Goal: Information Seeking & Learning: Find contact information

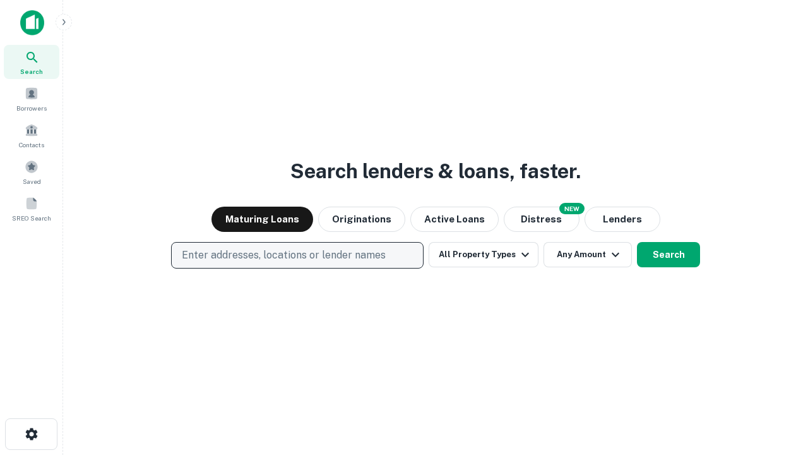
click at [297, 255] on p "Enter addresses, locations or lender names" at bounding box center [284, 254] width 204 height 15
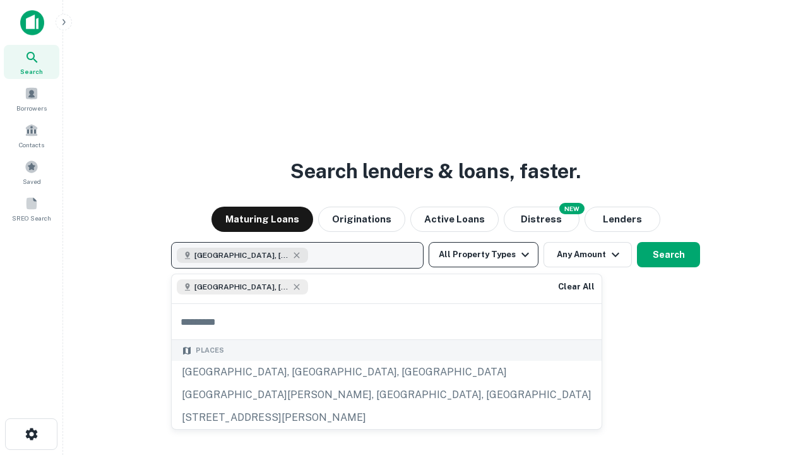
click at [484, 254] on button "All Property Types" at bounding box center [484, 254] width 110 height 25
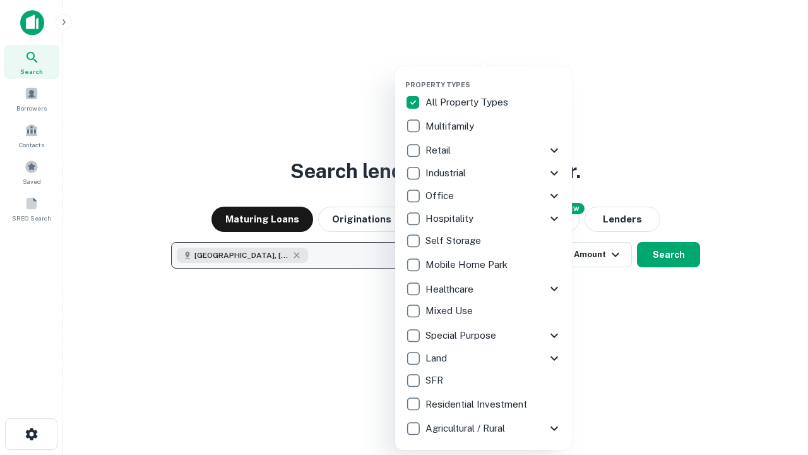
click at [494, 76] on button "button" at bounding box center [493, 76] width 177 height 1
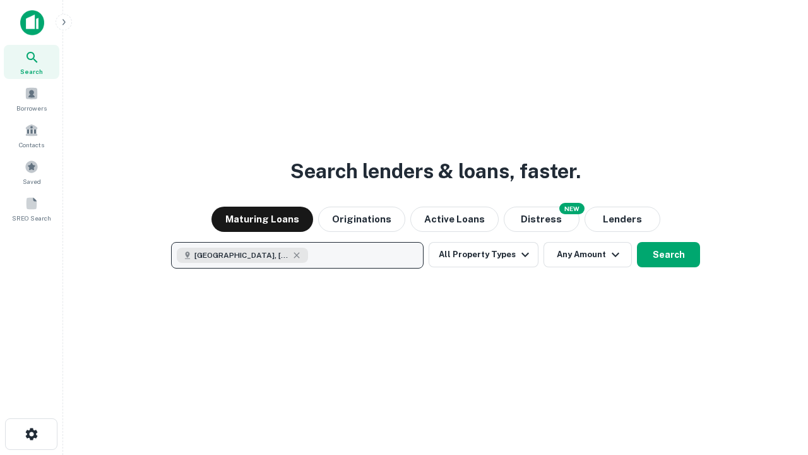
scroll to position [20, 0]
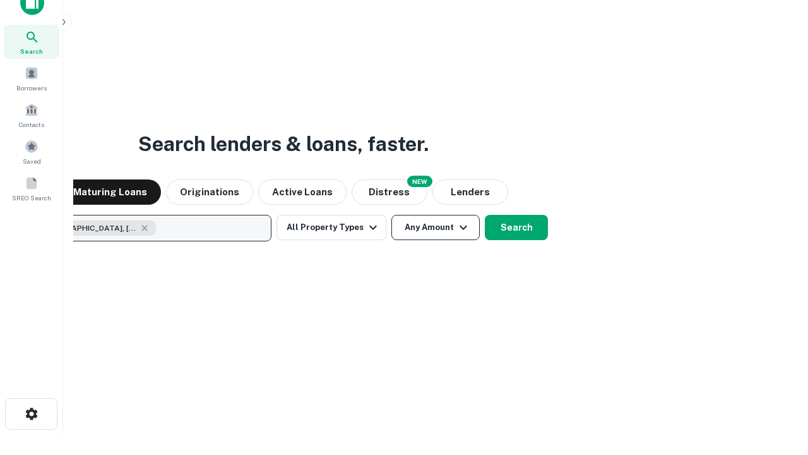
click at [391, 215] on button "Any Amount" at bounding box center [435, 227] width 88 height 25
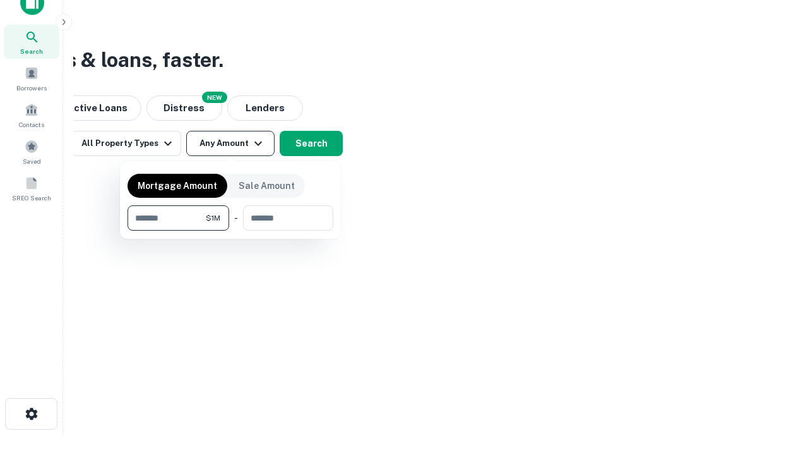
type input "*******"
click at [230, 230] on button "button" at bounding box center [231, 230] width 206 height 1
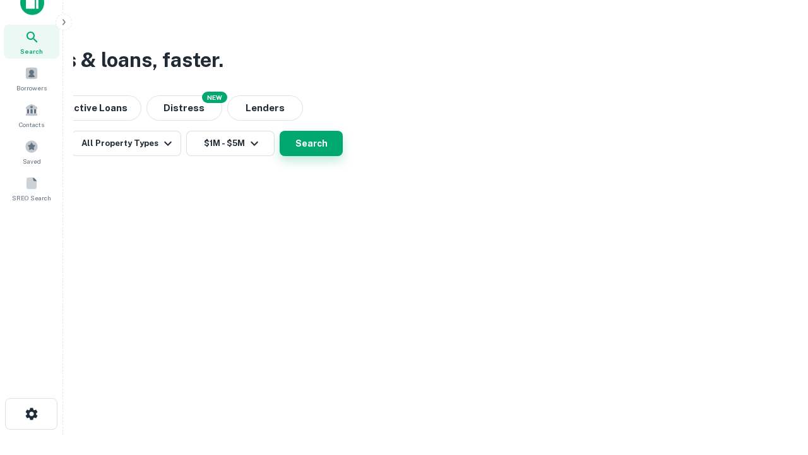
click at [343, 156] on button "Search" at bounding box center [311, 143] width 63 height 25
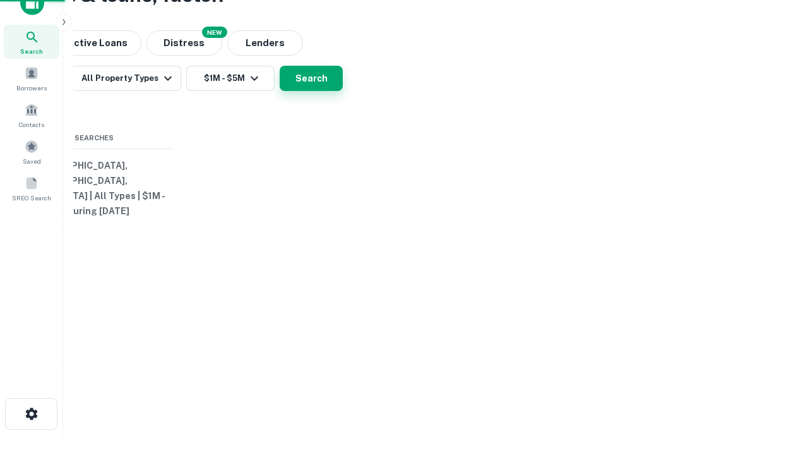
scroll to position [0, 233]
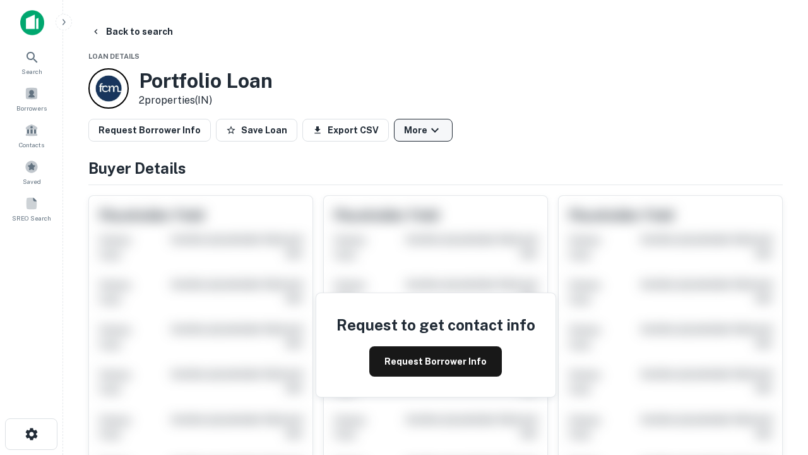
click at [423, 130] on button "More" at bounding box center [423, 130] width 59 height 23
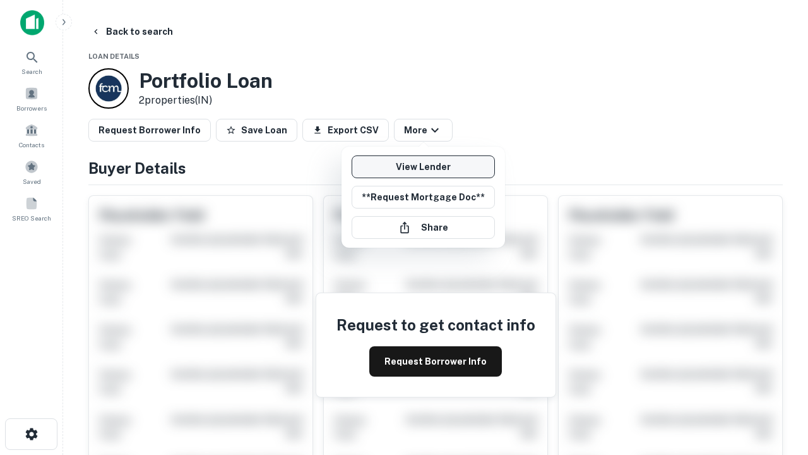
click at [423, 167] on link "View Lender" at bounding box center [423, 166] width 143 height 23
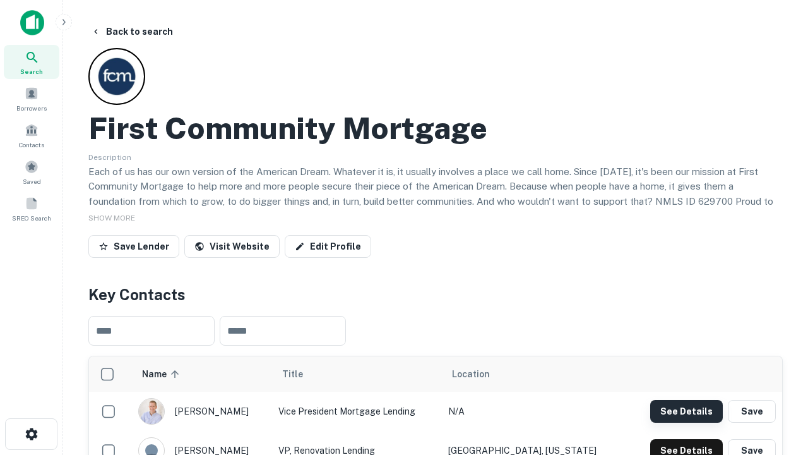
click at [686, 410] on button "See Details" at bounding box center [686, 411] width 73 height 23
click at [31, 434] on icon "button" at bounding box center [31, 433] width 15 height 15
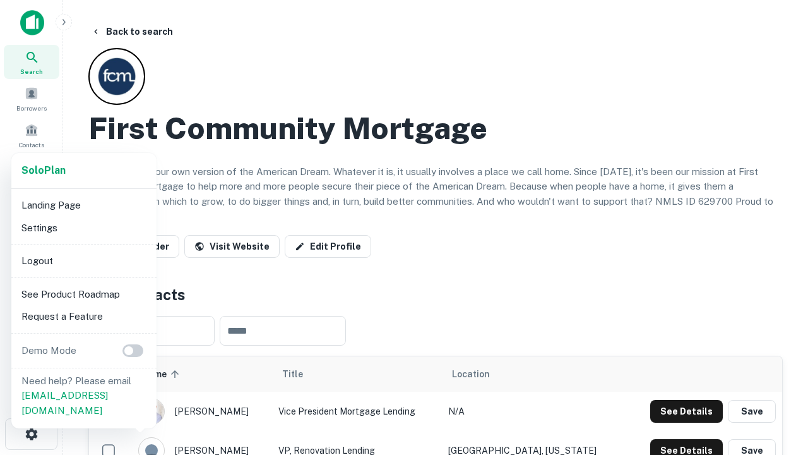
click at [83, 260] on li "Logout" at bounding box center [83, 260] width 135 height 23
